Goal: Check status: Check status

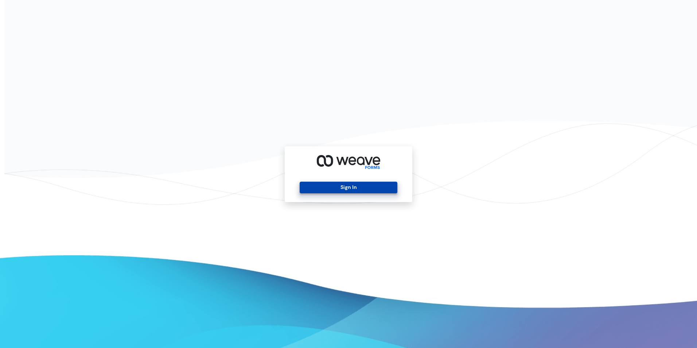
click at [321, 186] on button "Sign In" at bounding box center [347, 187] width 97 height 12
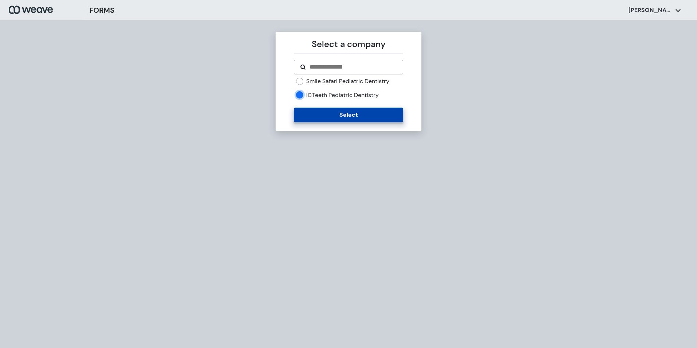
click at [324, 113] on button "Select" at bounding box center [348, 114] width 109 height 15
